Goal: Check status: Check status

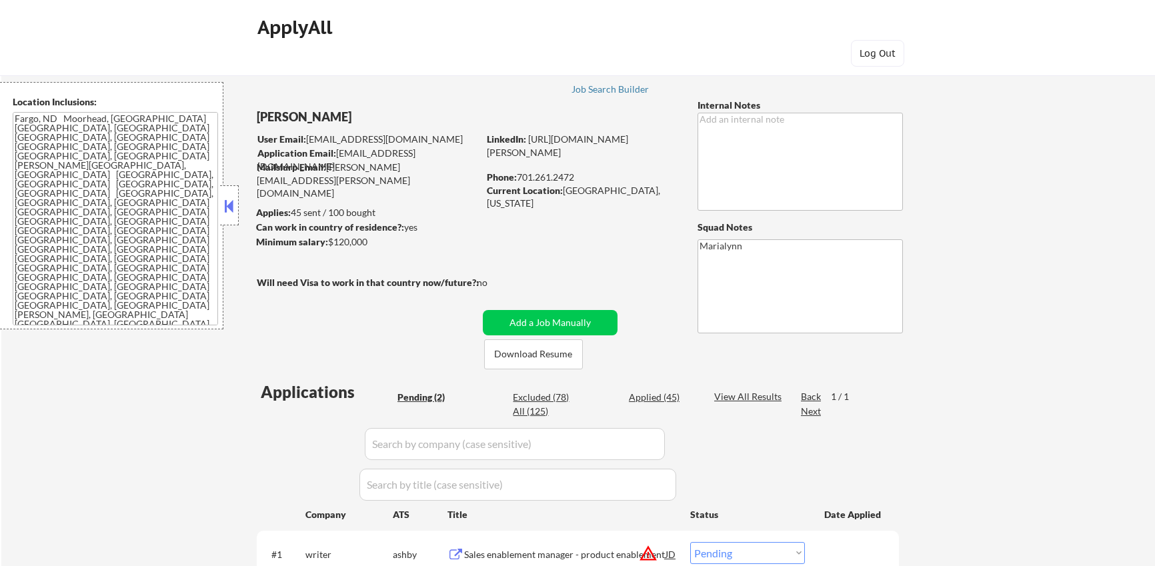
select select ""pending""
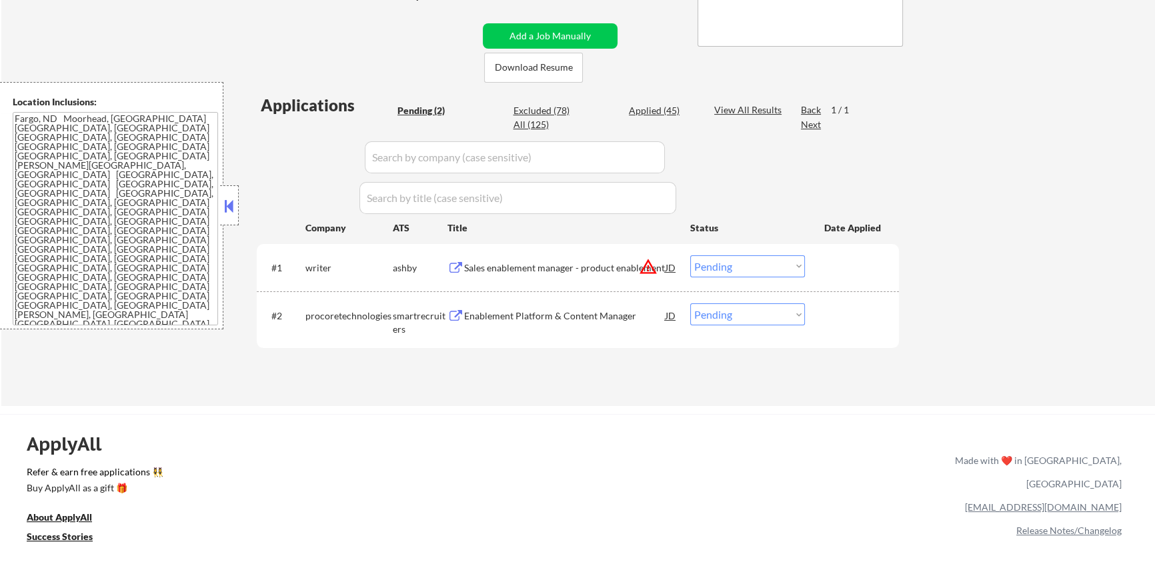
scroll to position [287, 0]
click at [670, 111] on div "Applied (45)" at bounding box center [662, 109] width 67 height 13
select select ""applied""
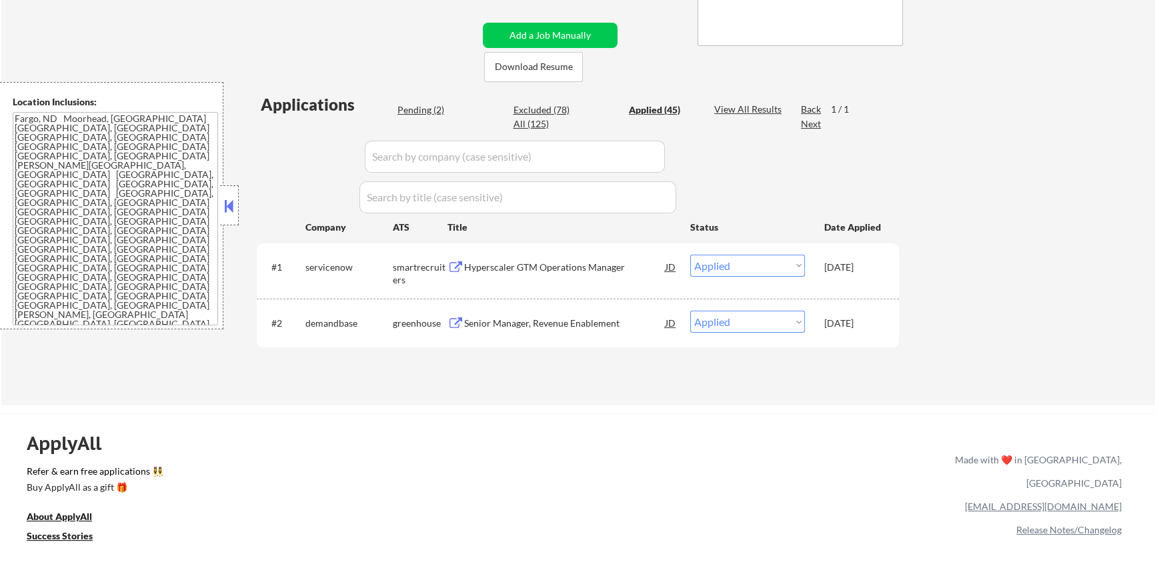
select select ""applied""
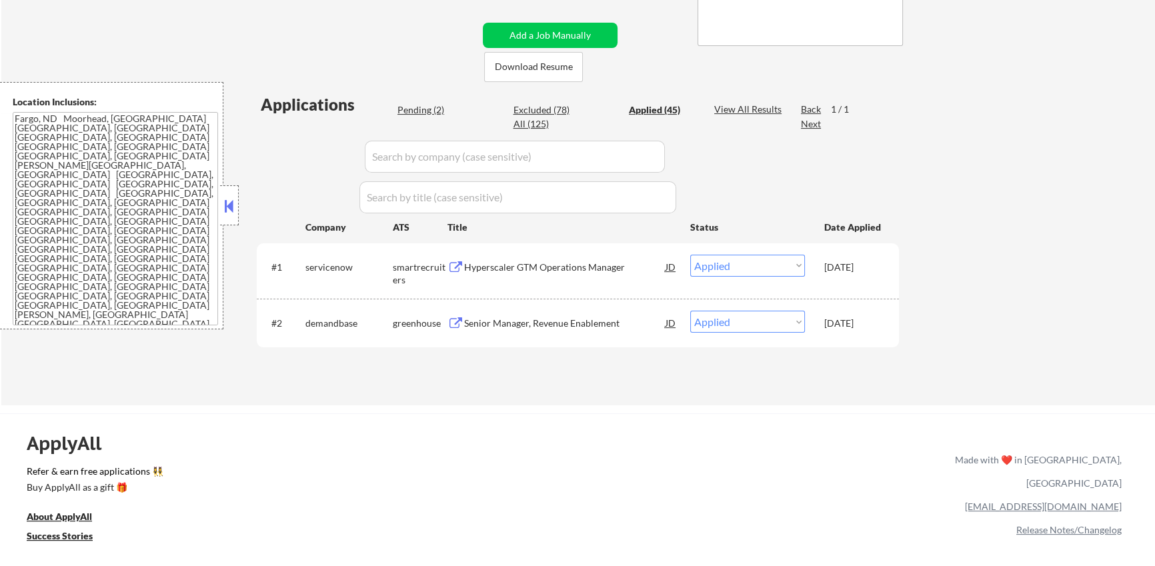
select select ""applied""
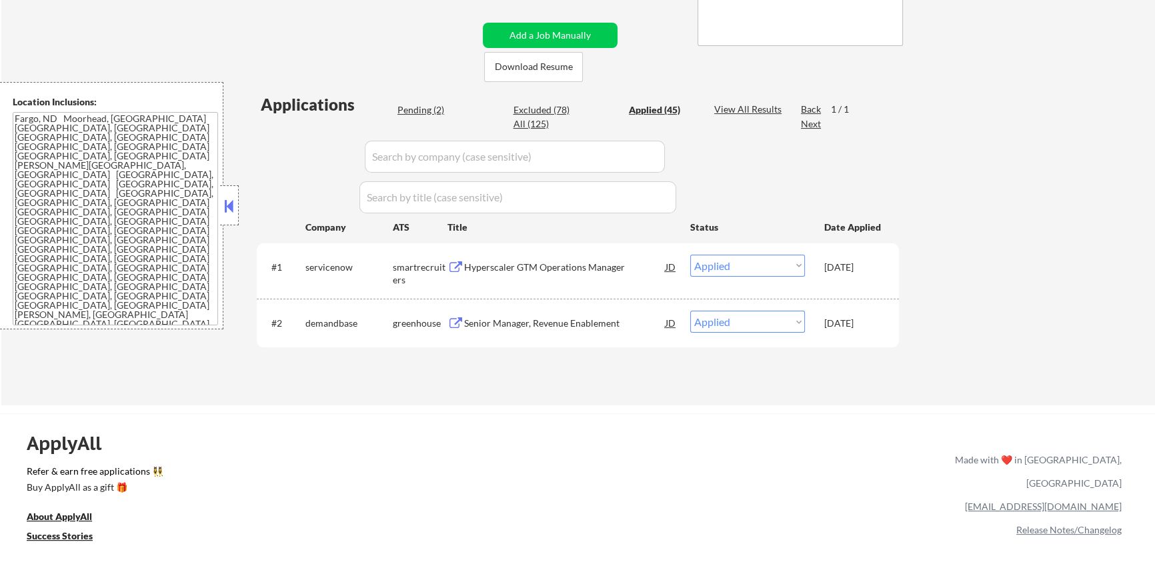
select select ""applied""
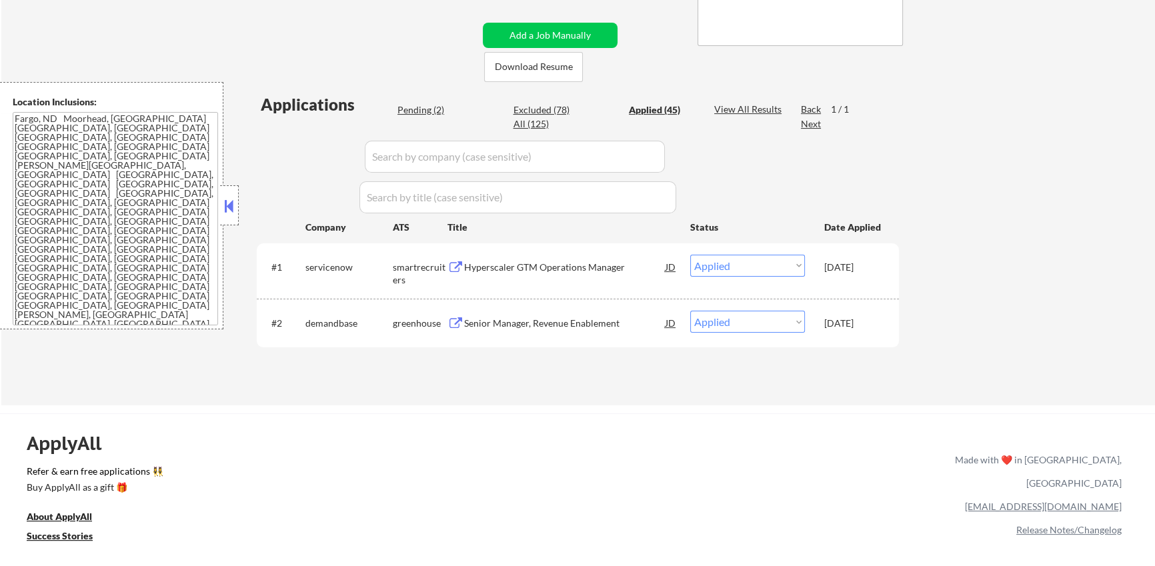
select select ""applied""
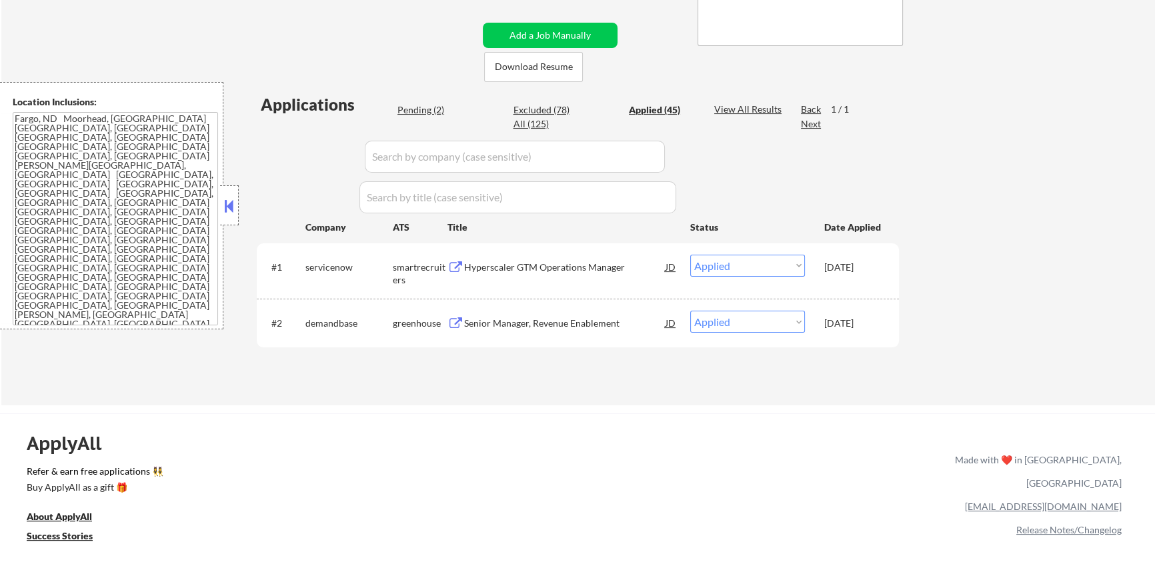
select select ""applied""
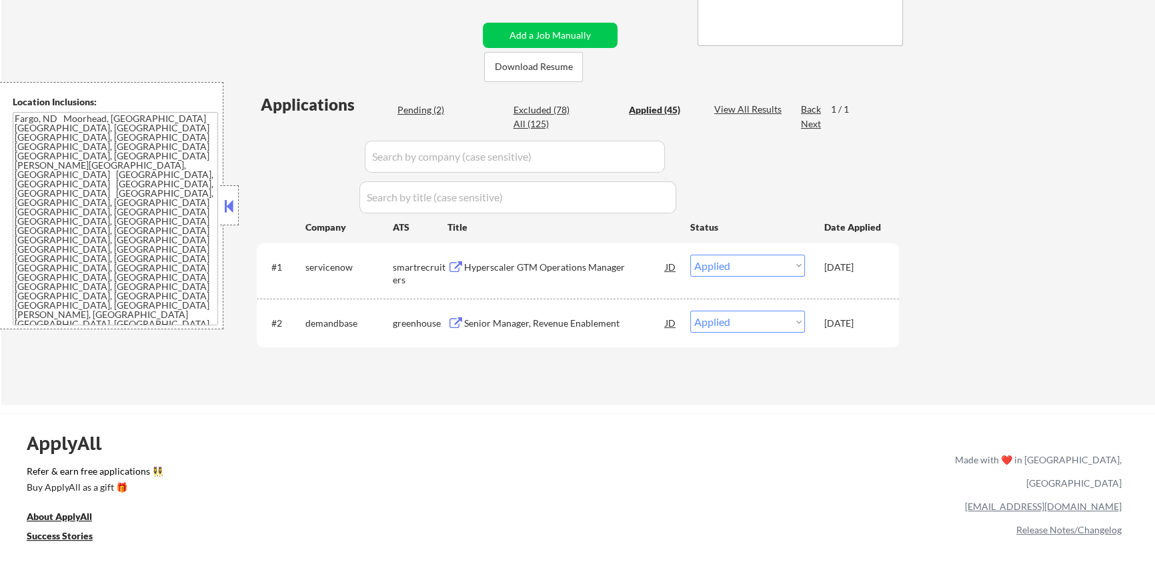
select select ""applied""
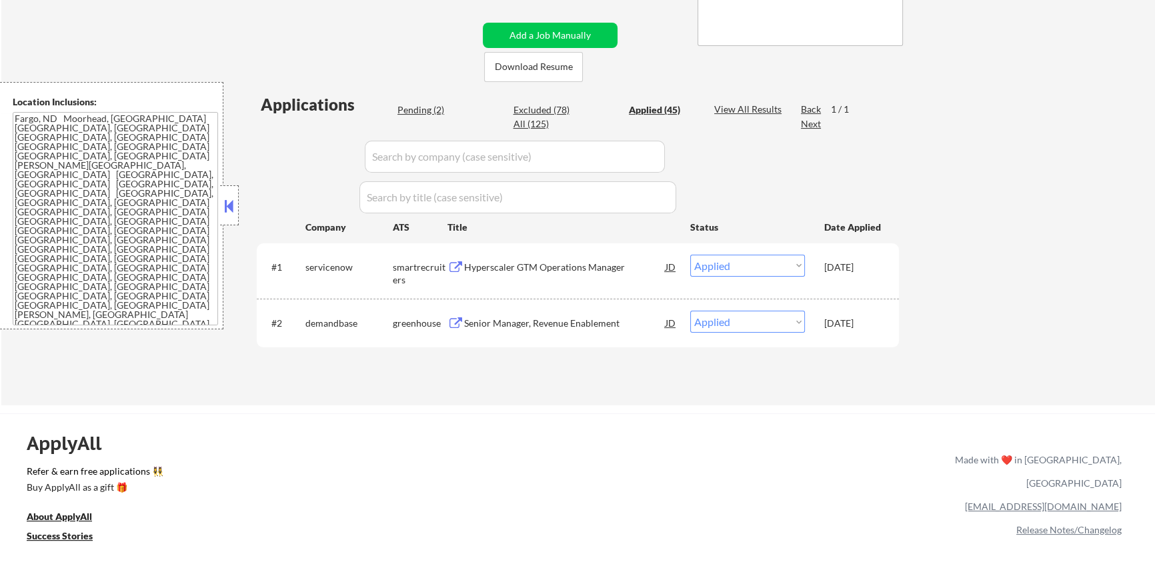
select select ""applied""
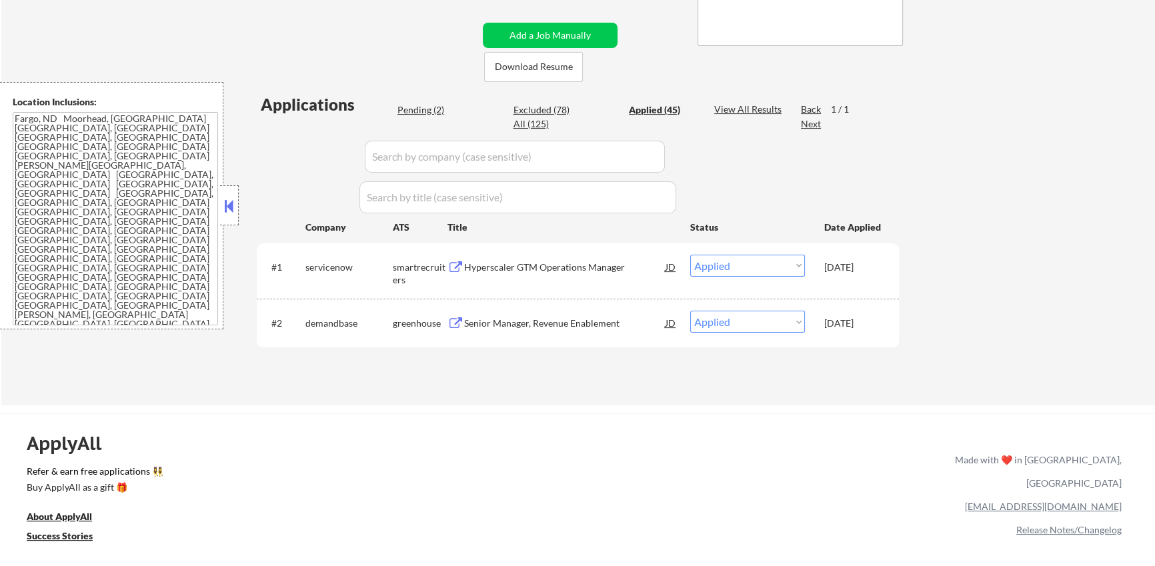
select select ""applied""
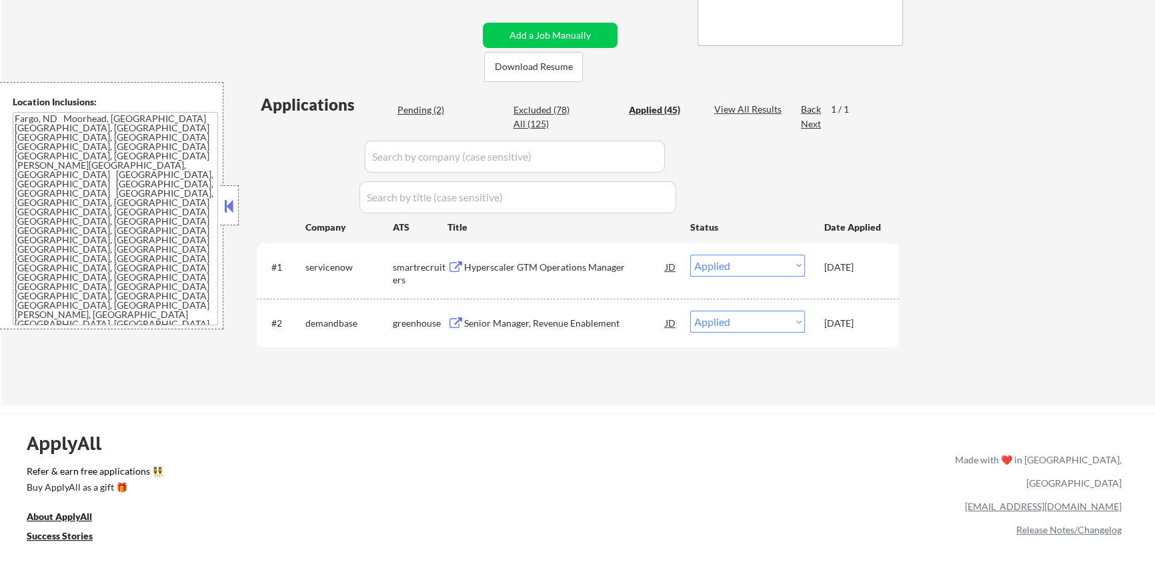
select select ""applied""
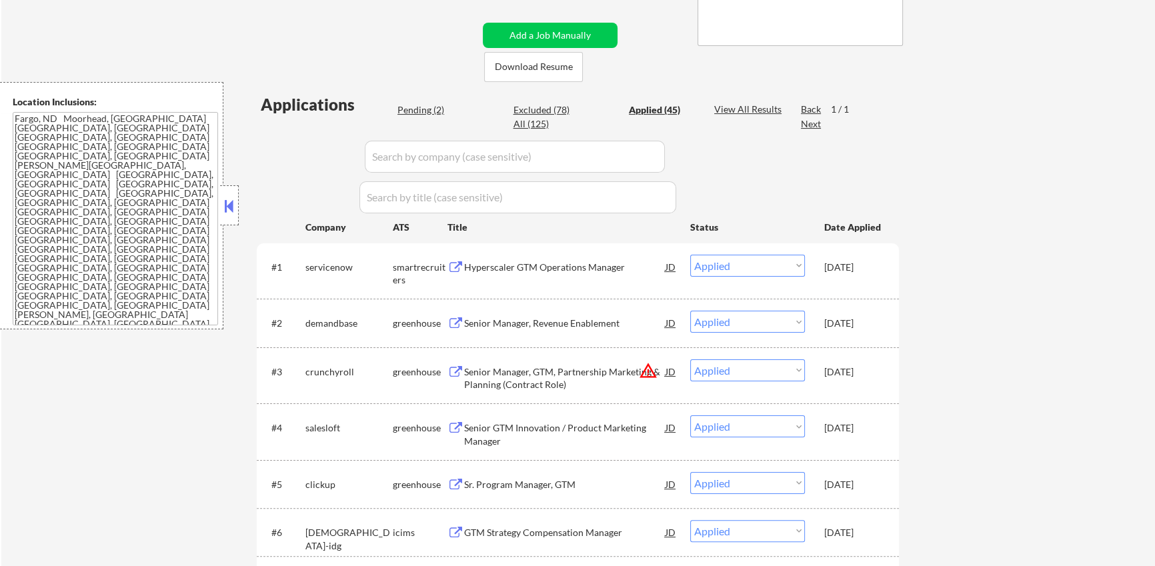
click at [514, 155] on input "input" at bounding box center [515, 157] width 300 height 32
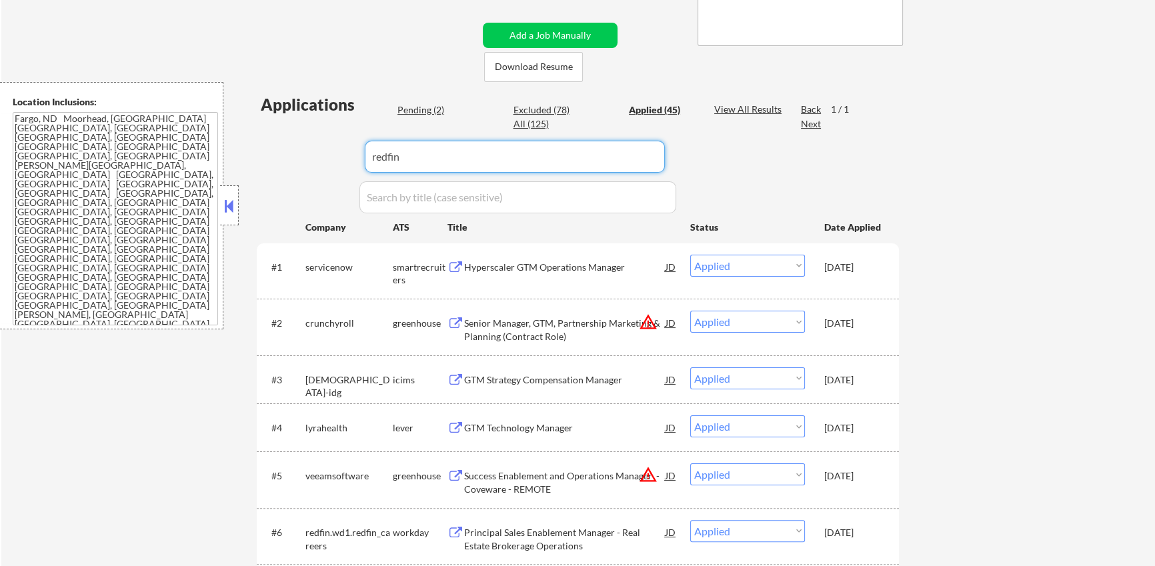
type input "redfin"
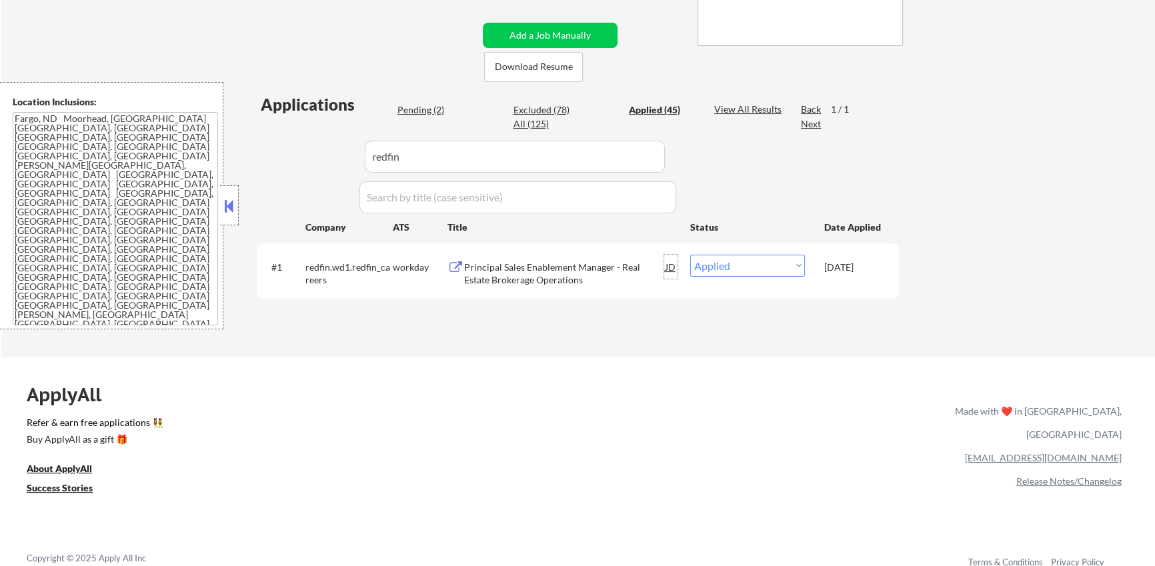
click at [671, 263] on div "JD" at bounding box center [670, 267] width 13 height 24
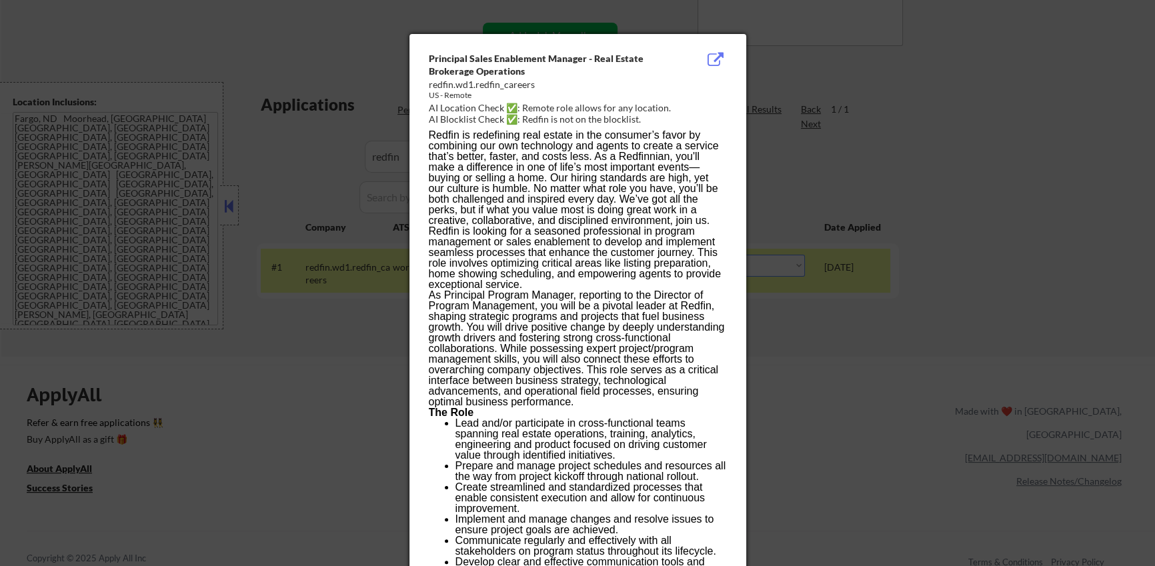
click at [800, 159] on div at bounding box center [577, 283] width 1155 height 566
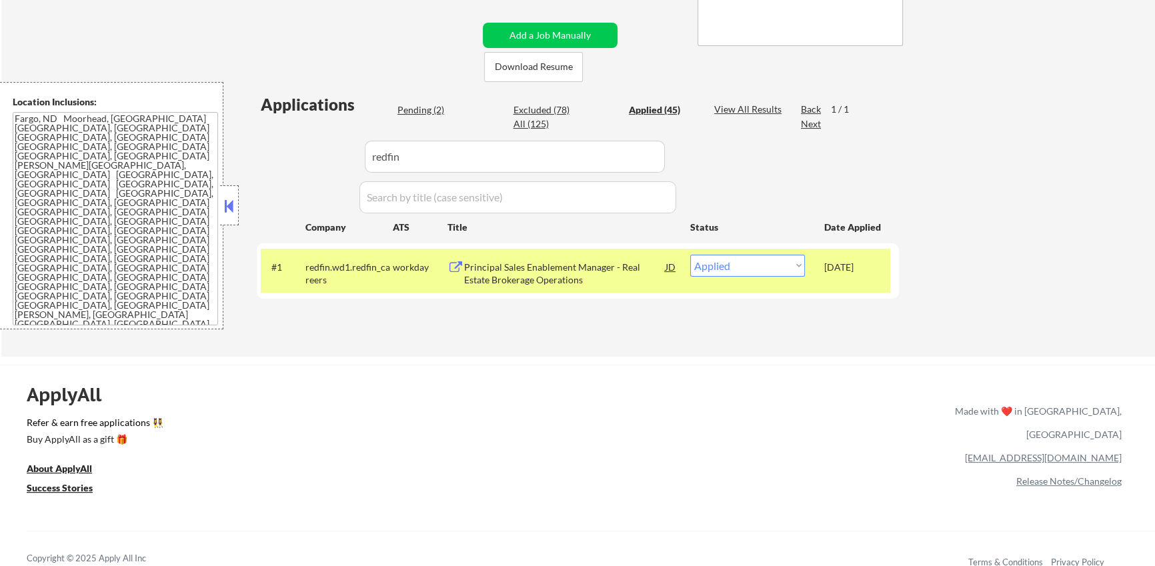
click at [458, 268] on button at bounding box center [456, 267] width 17 height 13
